Goal: Transaction & Acquisition: Purchase product/service

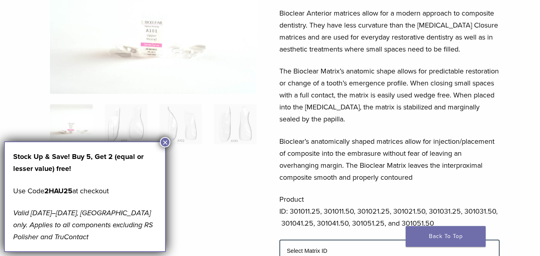
scroll to position [120, 0]
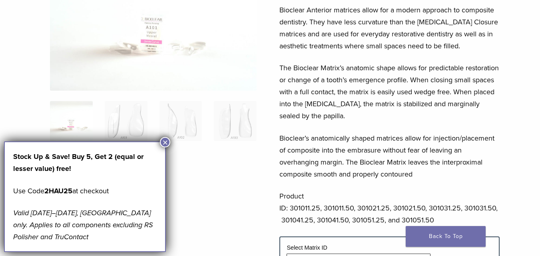
click at [166, 144] on button "×" at bounding box center [165, 142] width 10 height 10
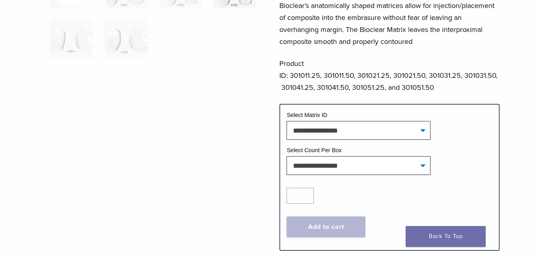
scroll to position [240, 0]
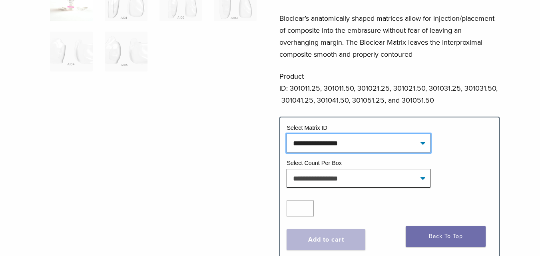
click at [377, 146] on select "**********" at bounding box center [359, 143] width 144 height 18
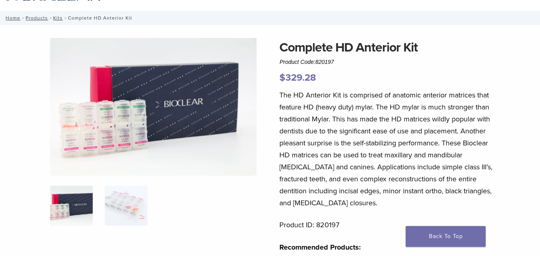
scroll to position [40, 0]
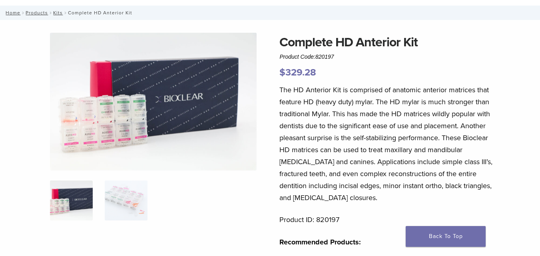
click at [102, 194] on ol at bounding box center [153, 206] width 219 height 50
click at [122, 200] on img at bounding box center [126, 201] width 43 height 40
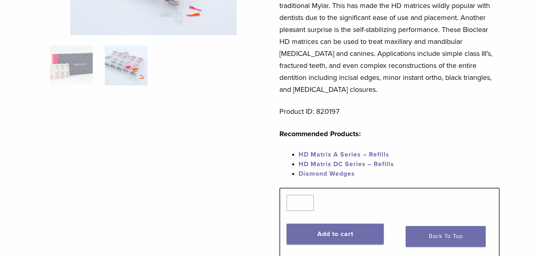
scroll to position [0, 0]
